Goal: Book appointment/travel/reservation

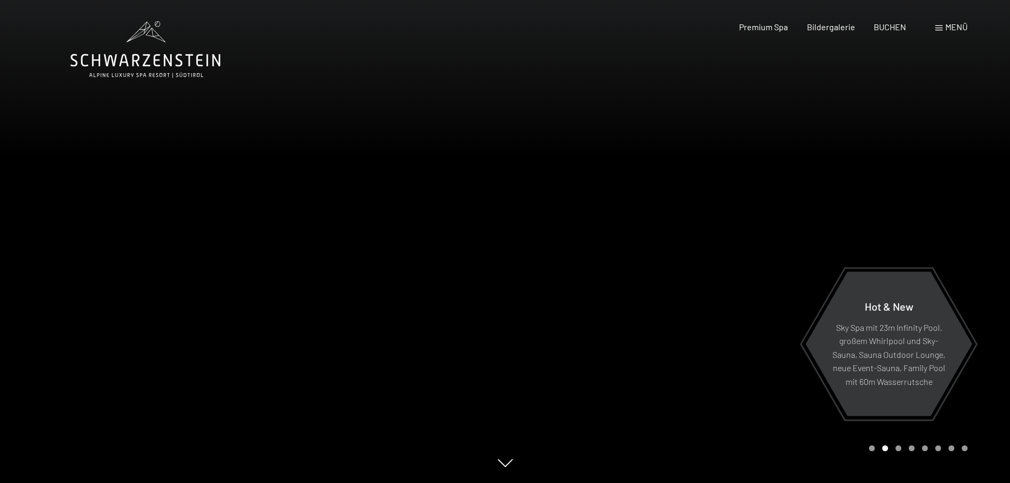
click at [939, 28] on span at bounding box center [938, 27] width 7 height 5
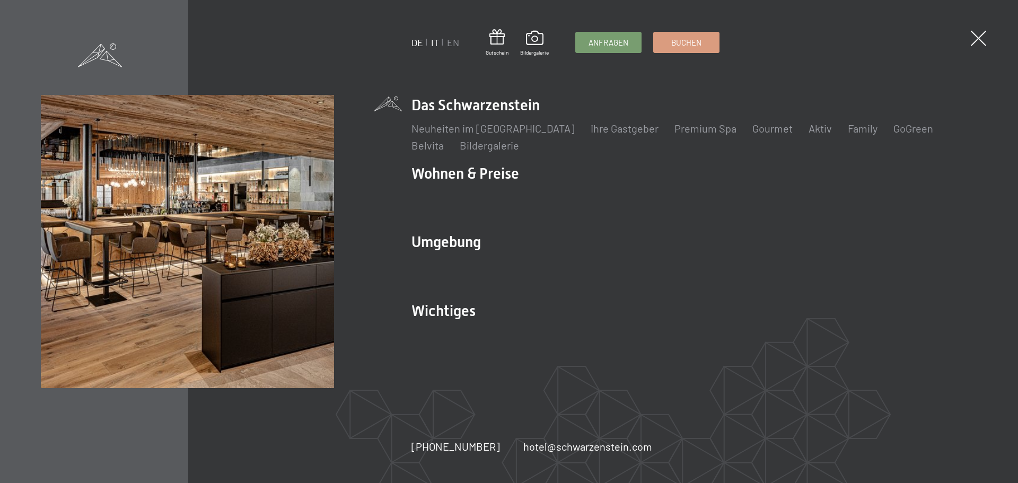
click at [434, 40] on link "IT" at bounding box center [435, 43] width 8 height 12
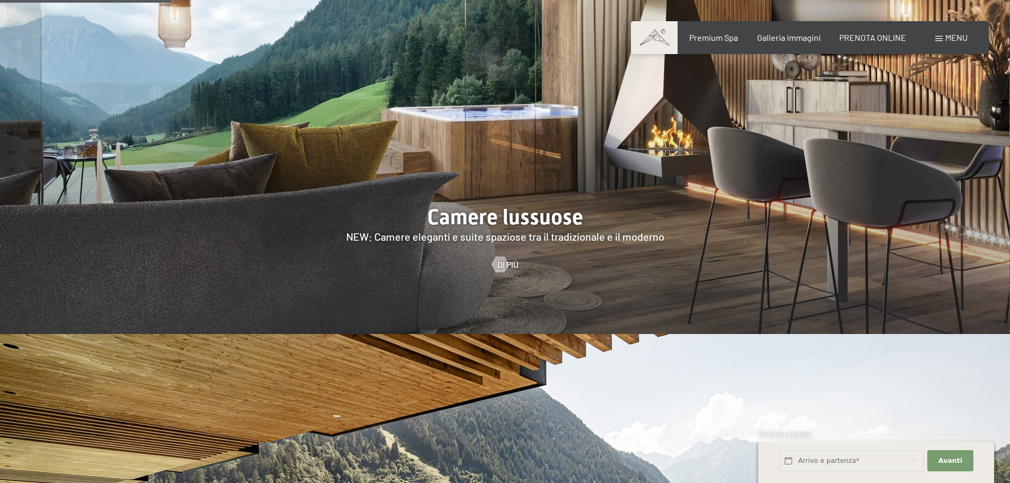
scroll to position [1273, 0]
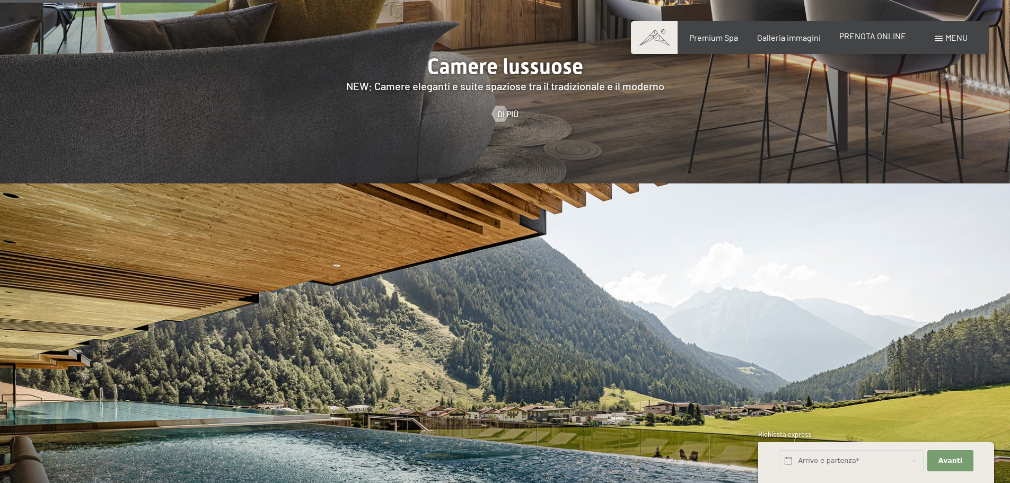
click at [880, 40] on span "PRENOTA ONLINE" at bounding box center [872, 36] width 67 height 10
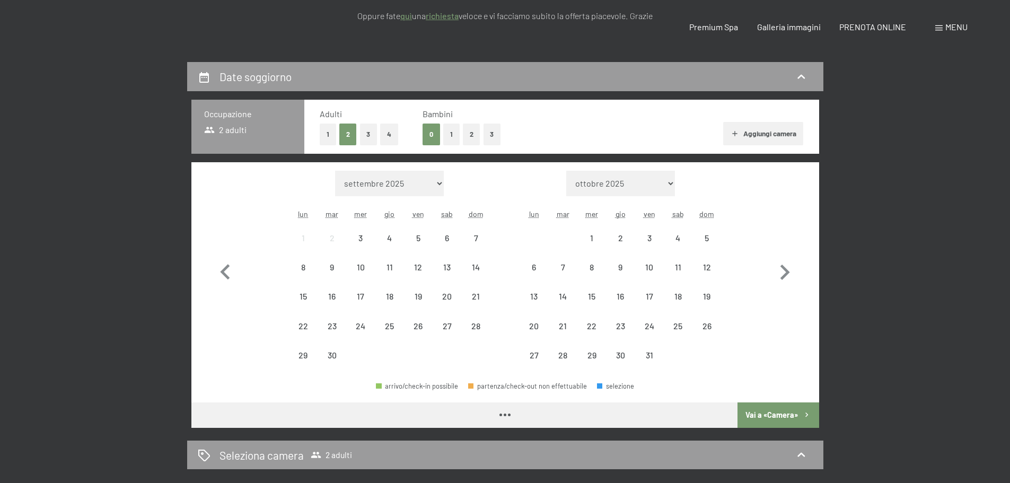
scroll to position [265, 0]
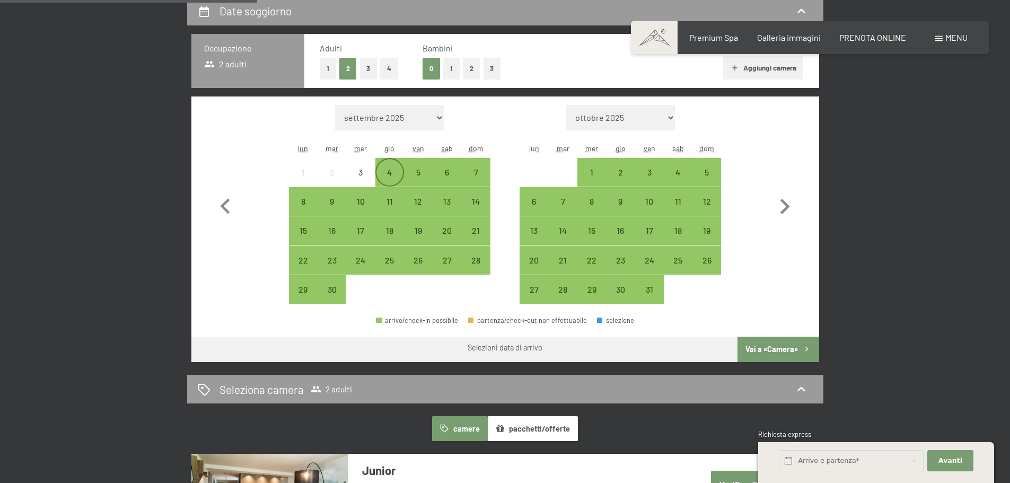
click at [392, 170] on div "4" at bounding box center [390, 181] width 27 height 27
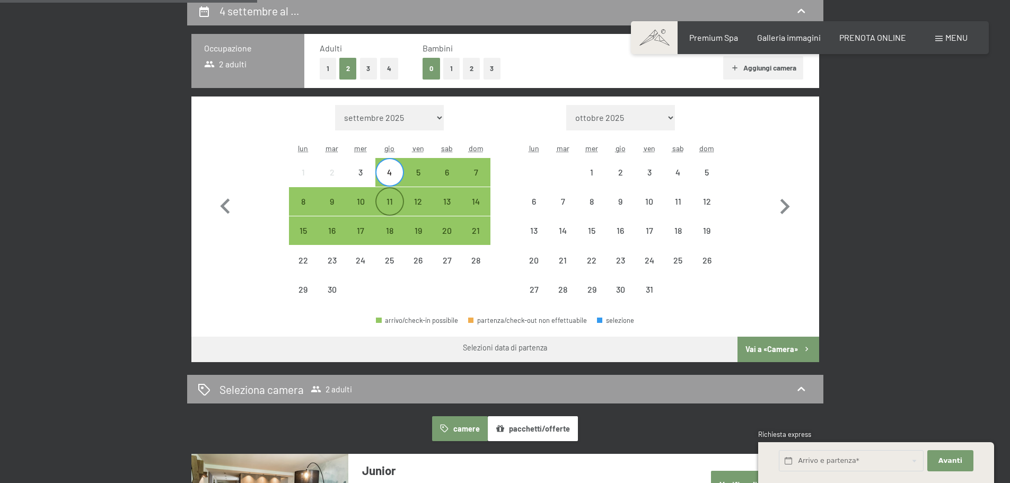
click at [391, 201] on div "11" at bounding box center [390, 210] width 27 height 27
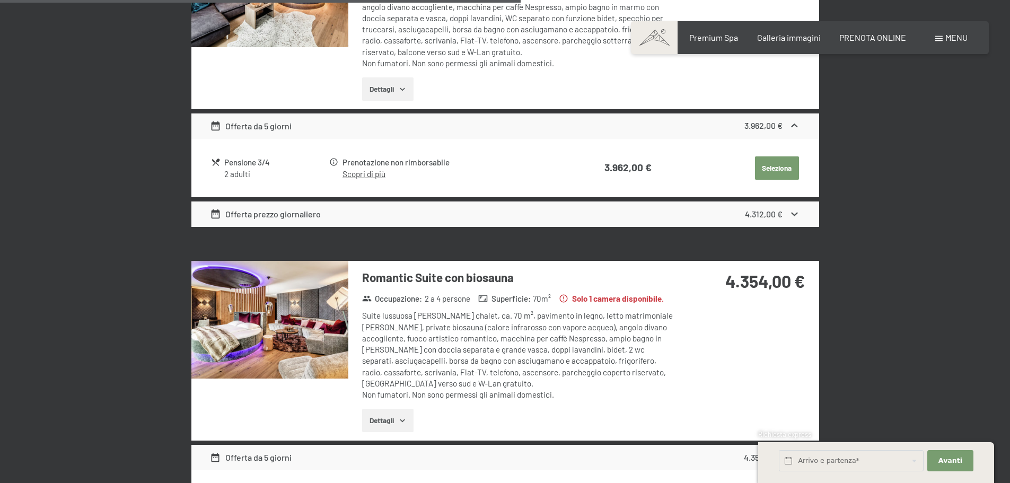
scroll to position [902, 0]
